Goal: Transaction & Acquisition: Purchase product/service

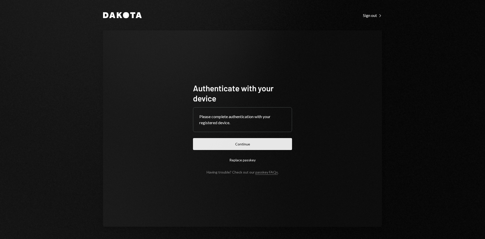
click at [247, 145] on button "Continue" at bounding box center [242, 144] width 99 height 12
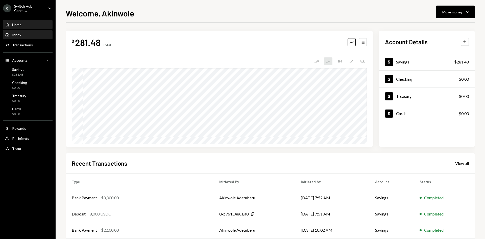
click at [31, 34] on div "Inbox Inbox" at bounding box center [27, 35] width 45 height 5
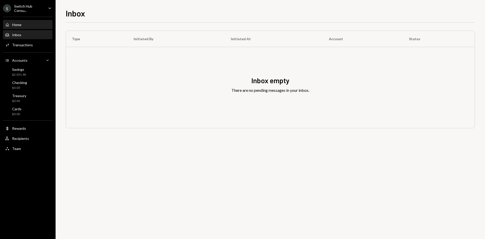
click at [31, 29] on div "Home Home" at bounding box center [27, 24] width 45 height 9
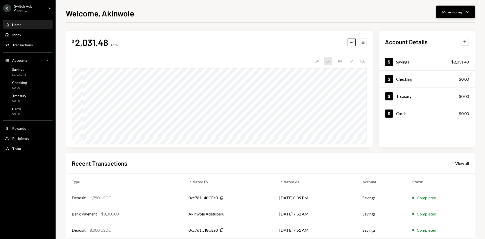
click at [465, 14] on icon "Caret Down" at bounding box center [467, 12] width 6 height 6
click at [438, 27] on div "Send" at bounding box center [451, 26] width 37 height 5
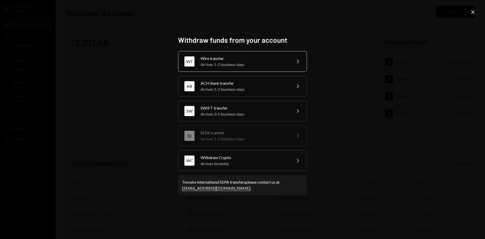
click at [243, 59] on div "Wire transfer" at bounding box center [244, 58] width 88 height 6
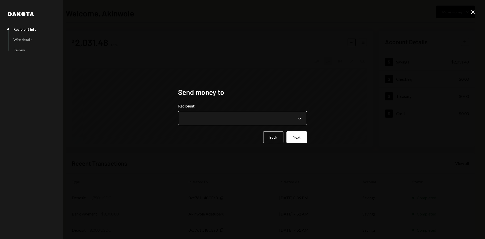
click at [236, 115] on body "**********" at bounding box center [242, 119] width 485 height 239
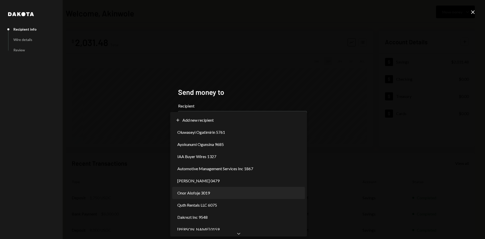
select select "**********"
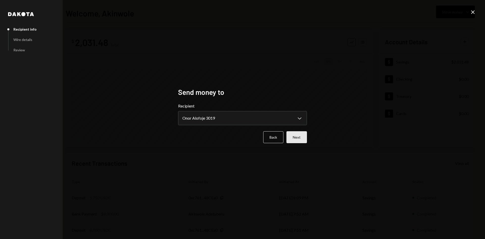
click at [301, 138] on button "Next" at bounding box center [296, 137] width 20 height 12
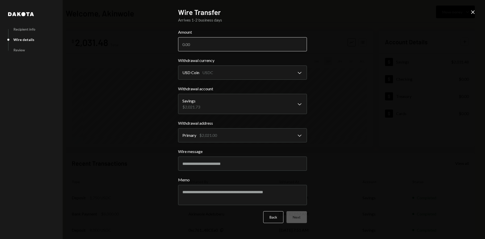
click at [207, 46] on input "Amount" at bounding box center [242, 44] width 129 height 14
type input "1750"
click at [294, 218] on button "Next" at bounding box center [296, 217] width 20 height 12
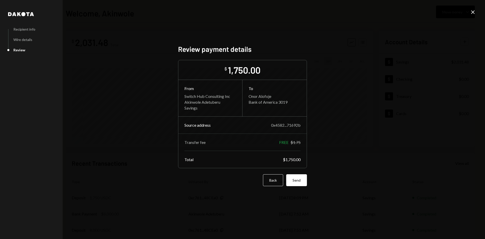
click at [299, 188] on div "Review payment details $ 1,750.00 From Switch Hub Consulting Inc Akinwole Adetu…" at bounding box center [242, 119] width 129 height 149
click at [298, 184] on button "Send" at bounding box center [296, 180] width 21 height 12
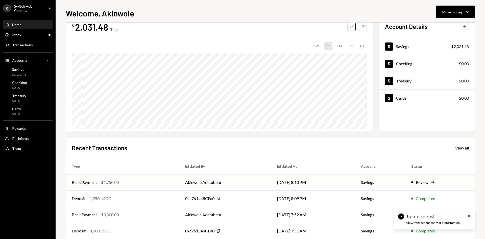
scroll to position [25, 0]
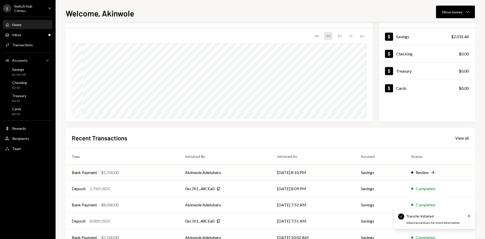
click at [435, 169] on td "Review Right Arrow" at bounding box center [440, 172] width 70 height 16
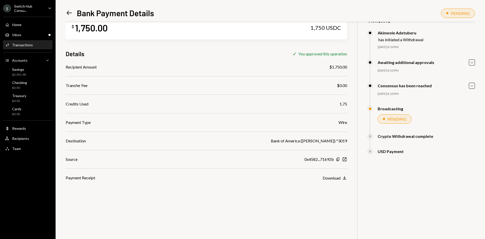
scroll to position [22, 0]
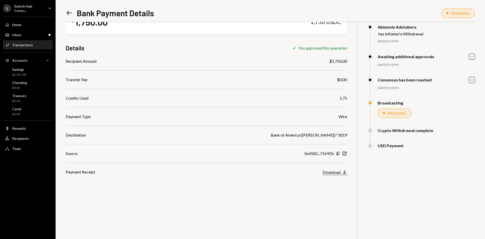
click at [343, 170] on icon "Download" at bounding box center [344, 171] width 5 height 5
